Goal: Find specific page/section: Find specific page/section

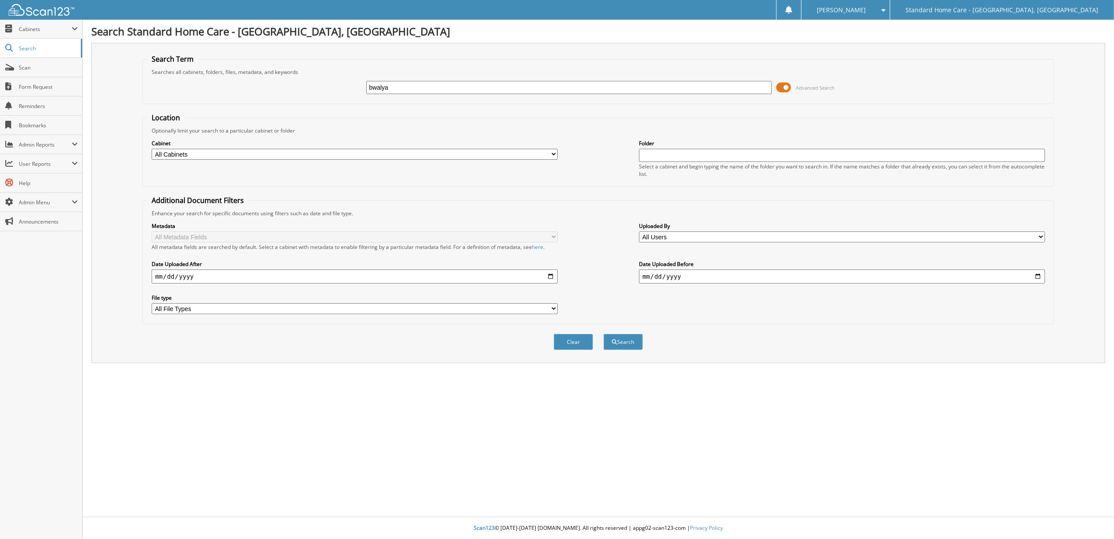
type input "bwalya"
click at [604, 334] on button "Search" at bounding box center [623, 342] width 39 height 16
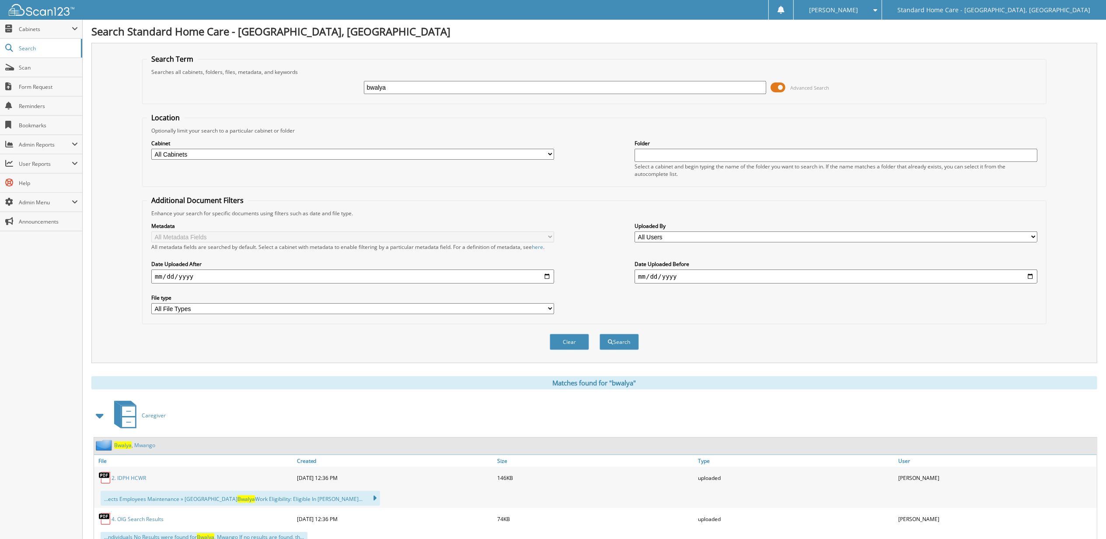
click at [143, 449] on link "Bwalya , Mwango" at bounding box center [134, 444] width 41 height 7
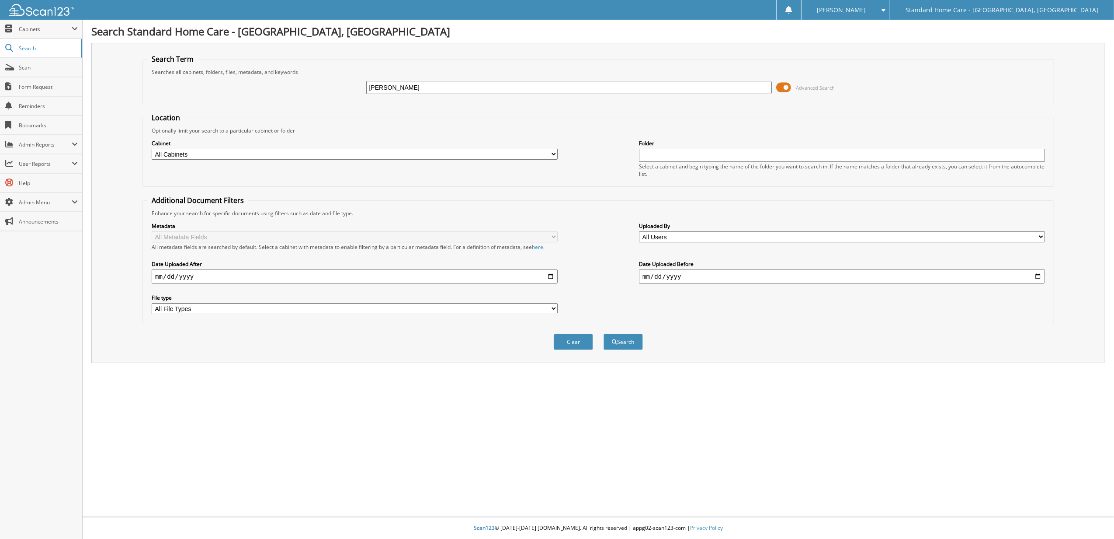
type input "maria"
click at [604, 334] on button "Search" at bounding box center [623, 342] width 39 height 16
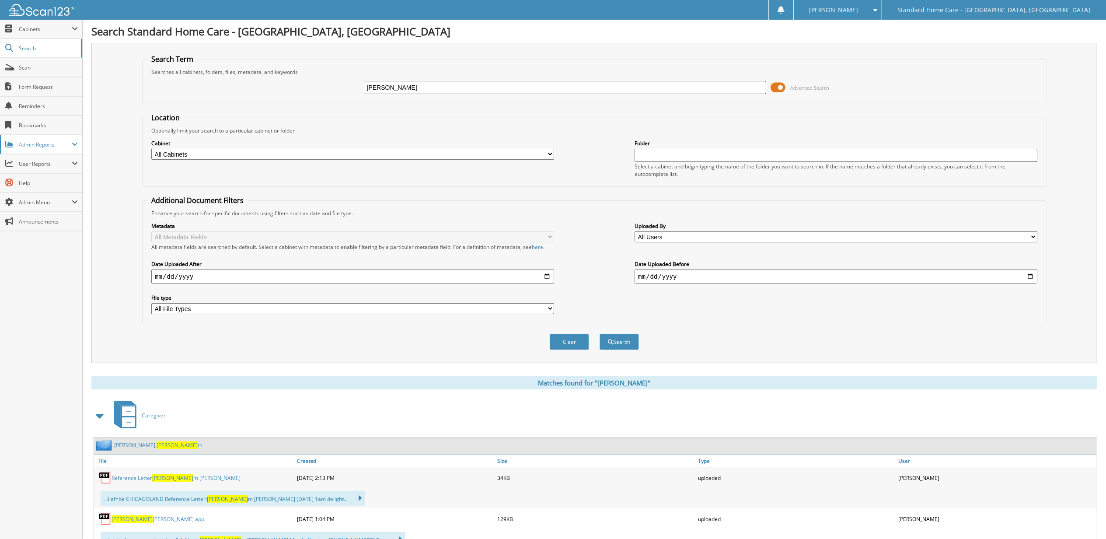
drag, startPoint x: 443, startPoint y: 89, endPoint x: 51, endPoint y: 143, distance: 395.8
type input "mandiela"
click at [599, 334] on button "Search" at bounding box center [618, 342] width 39 height 16
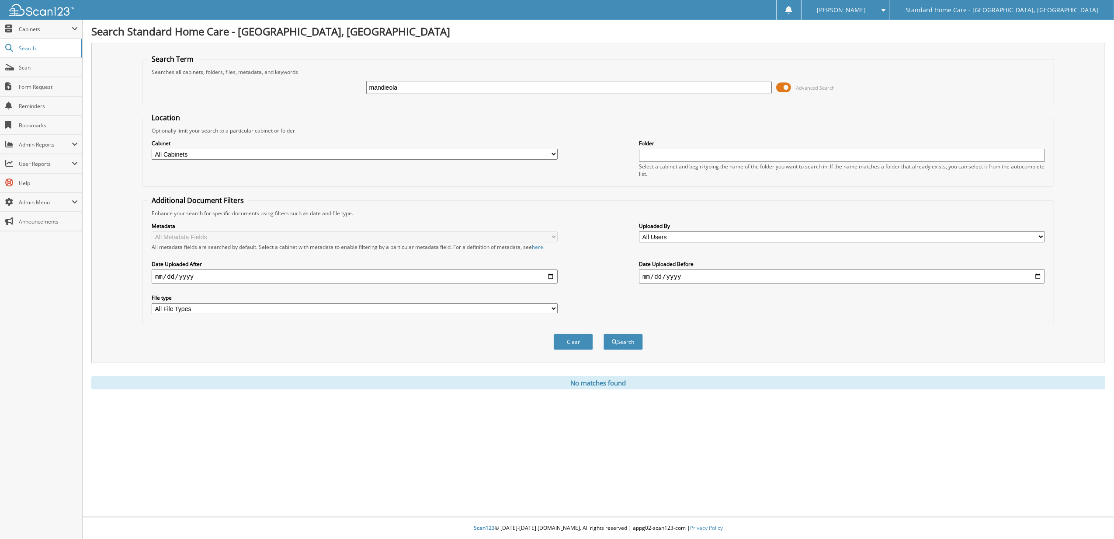
type input "mandieola"
click at [604, 334] on button "Search" at bounding box center [623, 342] width 39 height 16
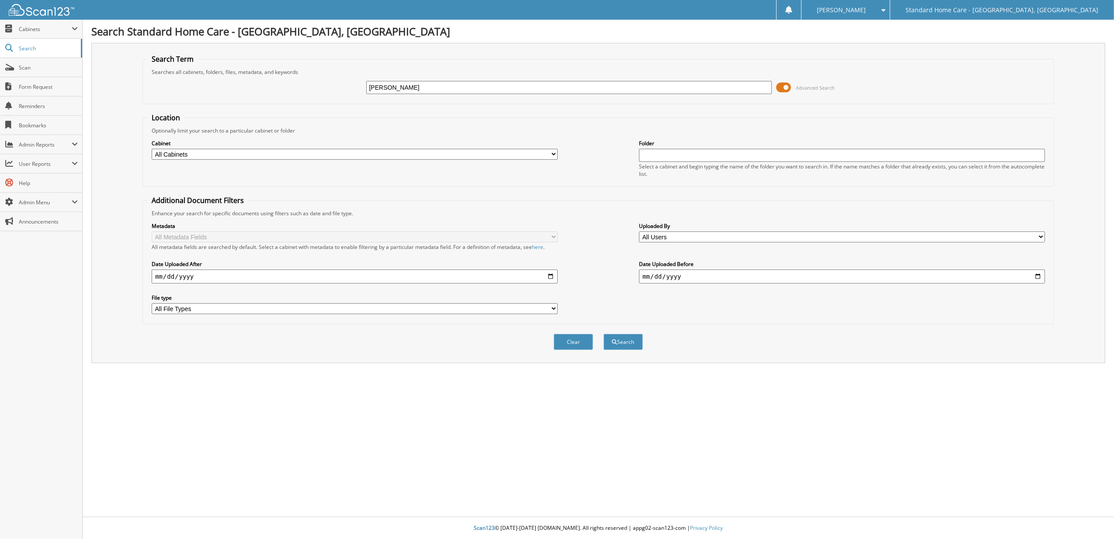
type input "[PERSON_NAME]"
click at [604, 334] on button "Search" at bounding box center [623, 342] width 39 height 16
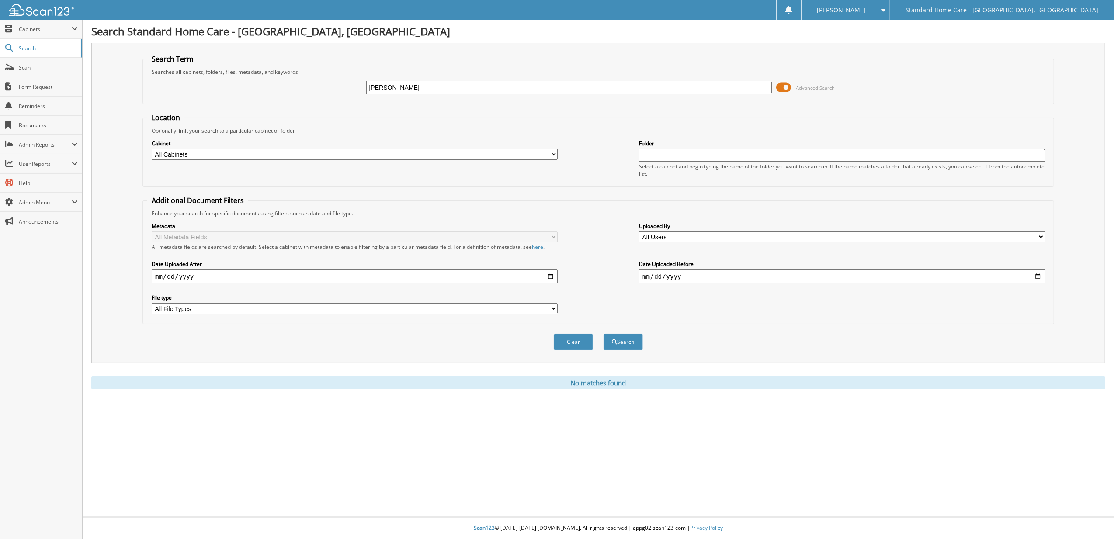
drag, startPoint x: 422, startPoint y: 88, endPoint x: 261, endPoint y: 101, distance: 161.5
click at [263, 101] on fieldset "Search Term Searches all cabinets, folders, files, metadata, and keywords racqu…" at bounding box center [599, 79] width 912 height 50
type input "kinchen"
click at [604, 334] on button "Search" at bounding box center [623, 342] width 39 height 16
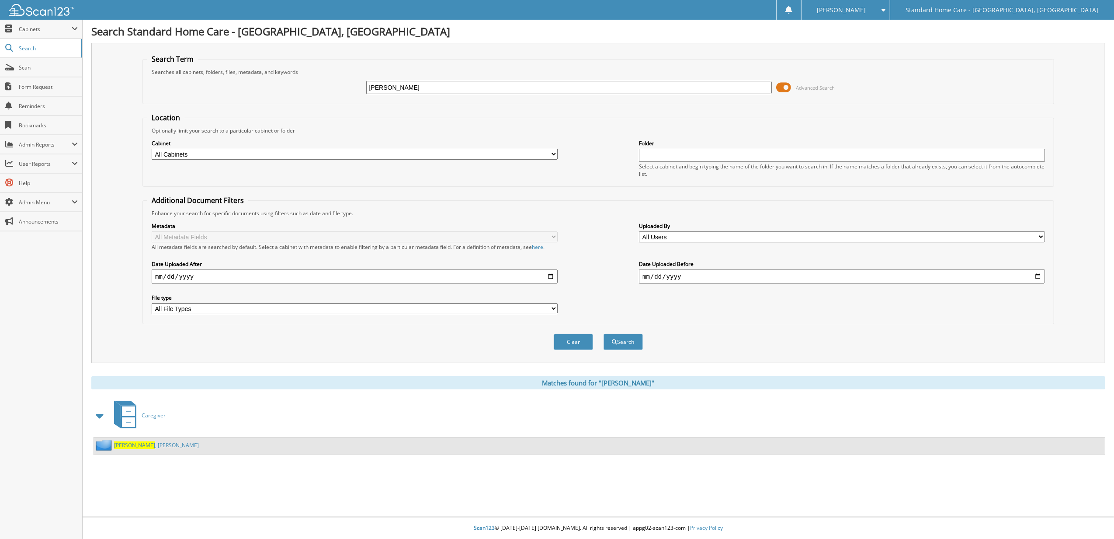
click at [129, 442] on span "Kinchen" at bounding box center [134, 444] width 41 height 7
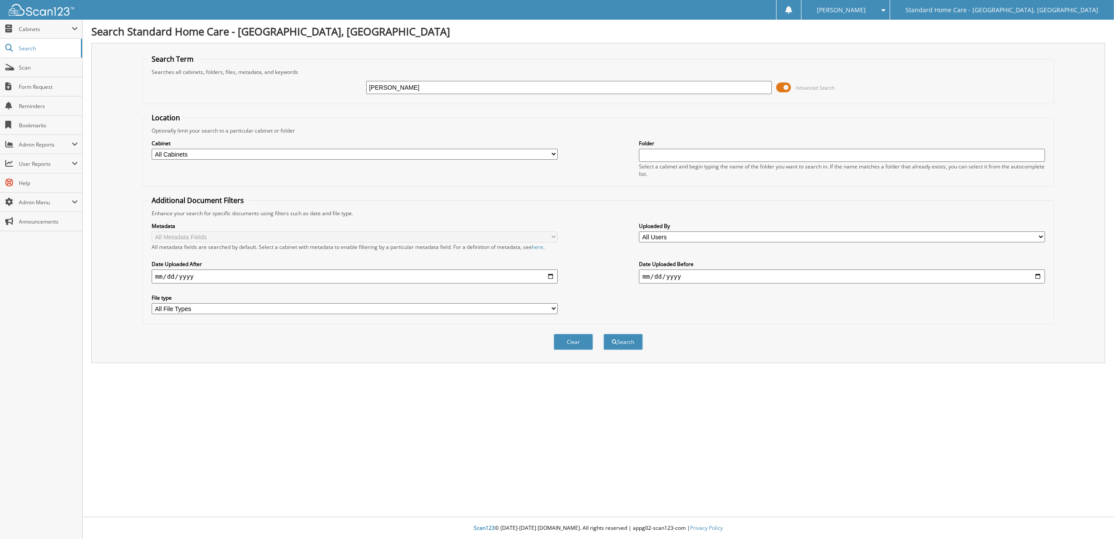
type input "[PERSON_NAME]"
click at [604, 334] on button "Search" at bounding box center [623, 342] width 39 height 16
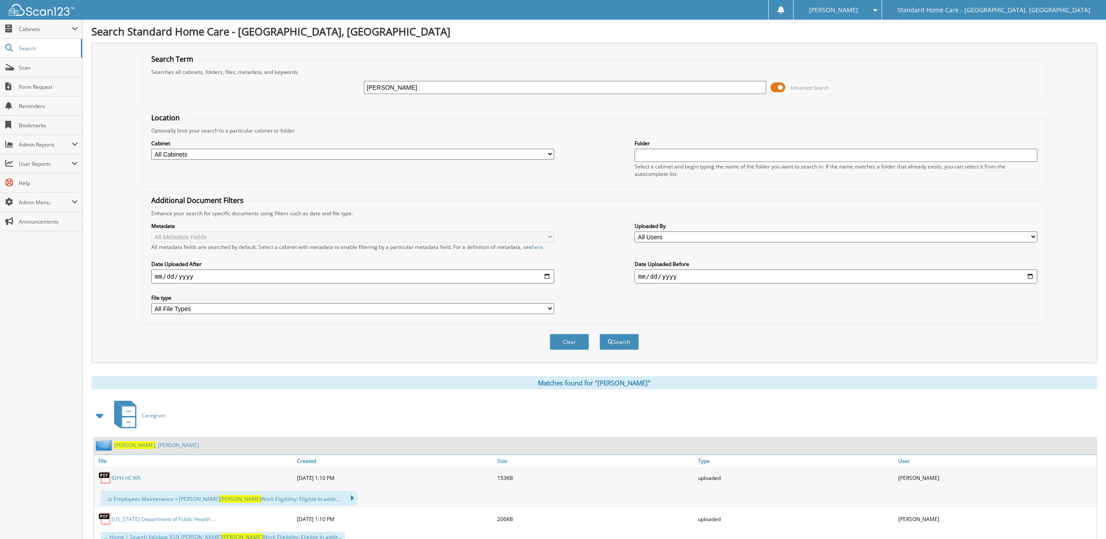
click at [145, 451] on div "[PERSON_NAME]" at bounding box center [595, 445] width 1003 height 17
click at [147, 449] on link "[PERSON_NAME]" at bounding box center [156, 444] width 85 height 7
